Goal: Information Seeking & Learning: Learn about a topic

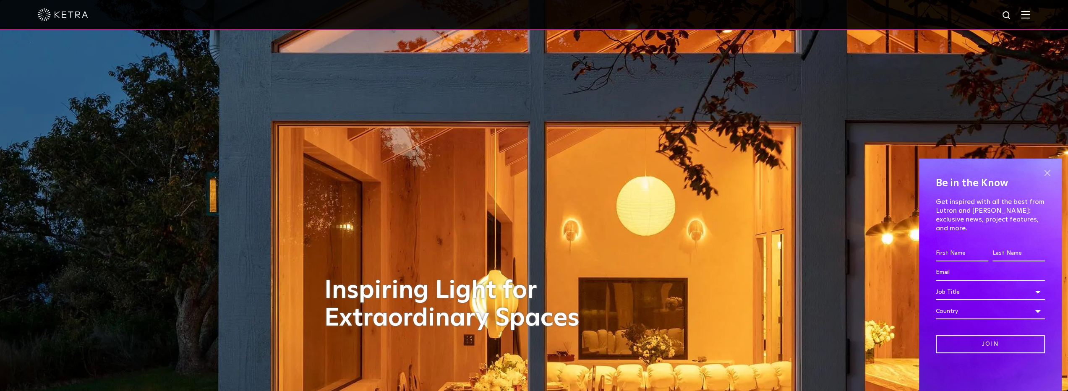
click at [548, 180] on span at bounding box center [1046, 173] width 13 height 13
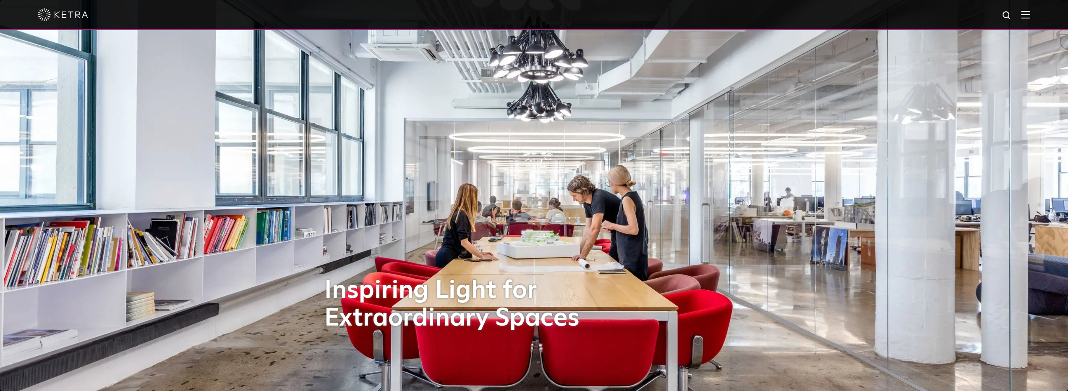
click at [548, 16] on img at bounding box center [1025, 14] width 9 height 8
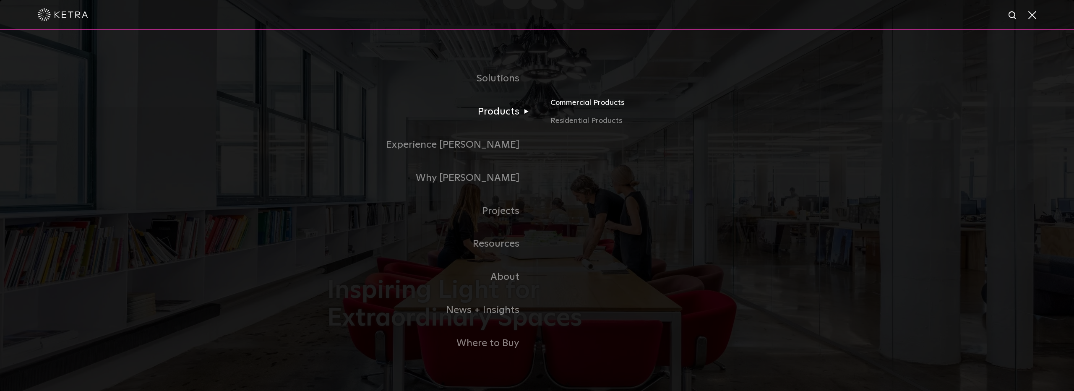
click at [548, 106] on link "Commercial Products" at bounding box center [648, 105] width 196 height 18
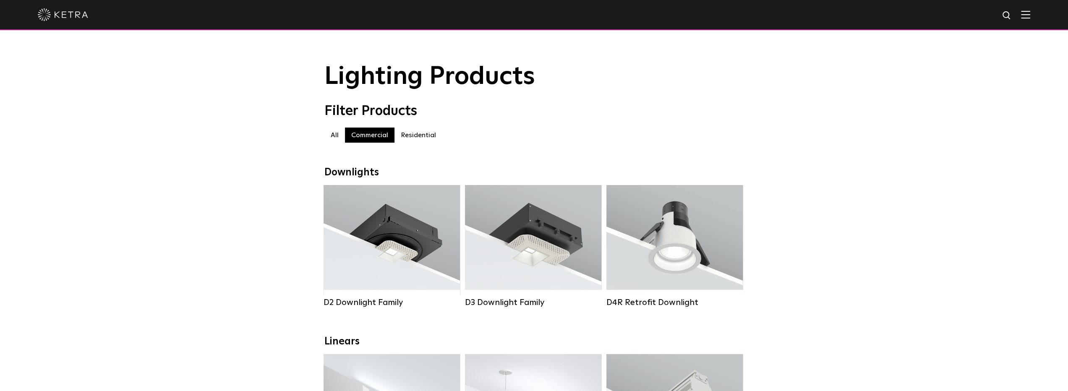
click at [414, 137] on label "Residential" at bounding box center [418, 135] width 48 height 15
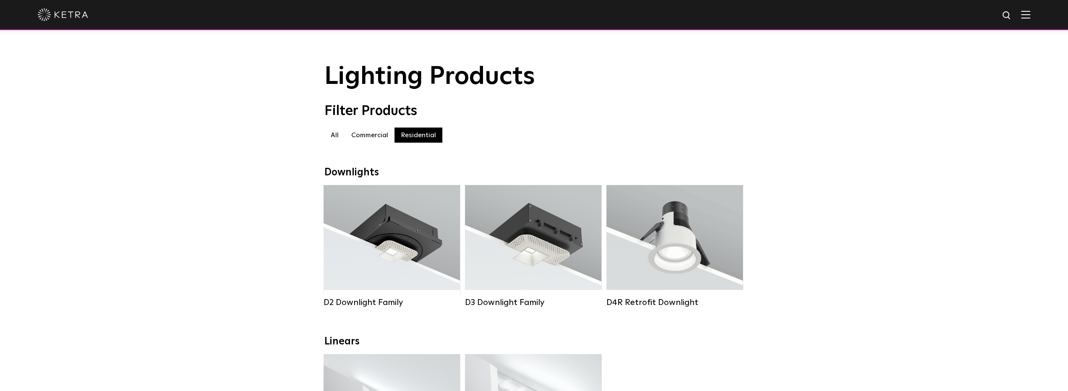
click at [364, 143] on label "Commercial" at bounding box center [370, 135] width 50 height 15
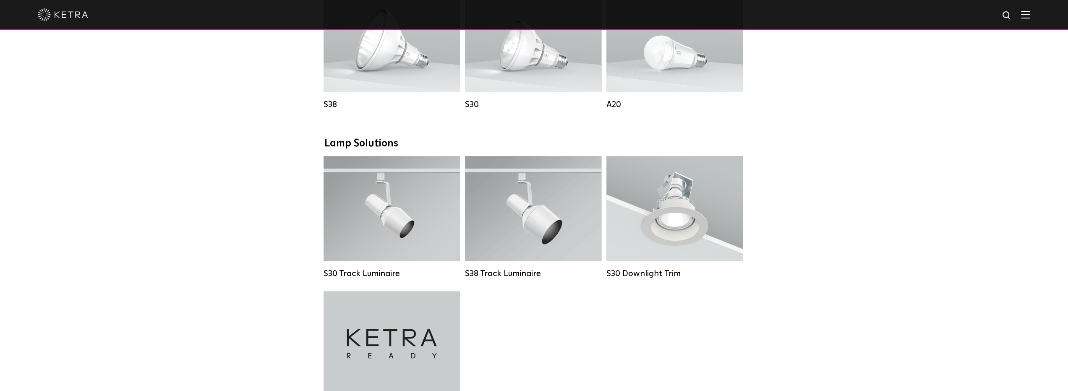
scroll to position [713, 0]
